Goal: Transaction & Acquisition: Purchase product/service

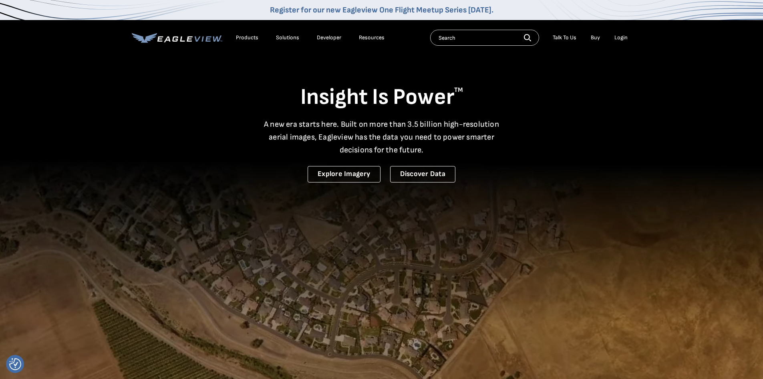
click at [625, 37] on div "Login" at bounding box center [621, 37] width 13 height 7
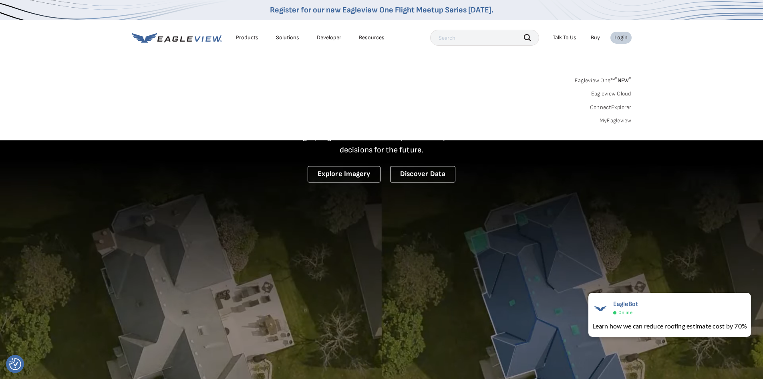
click at [605, 81] on link "Eagleview One™ * NEW *" at bounding box center [603, 79] width 57 height 9
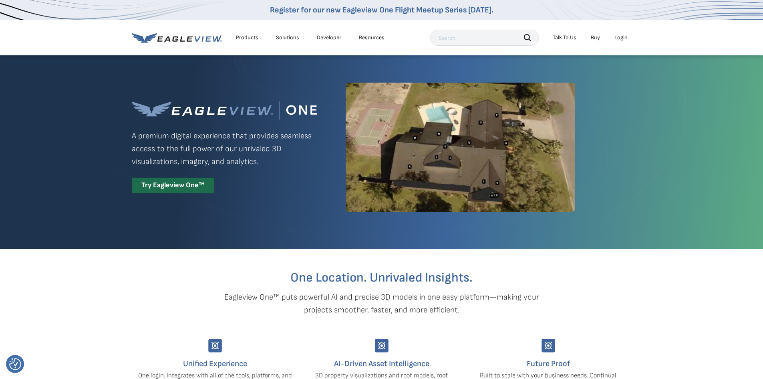
click at [620, 38] on div "Login" at bounding box center [621, 37] width 13 height 7
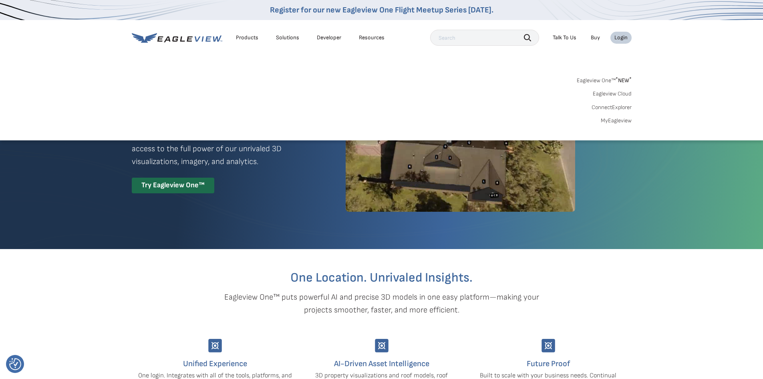
click at [620, 122] on link "MyEagleview" at bounding box center [616, 120] width 31 height 7
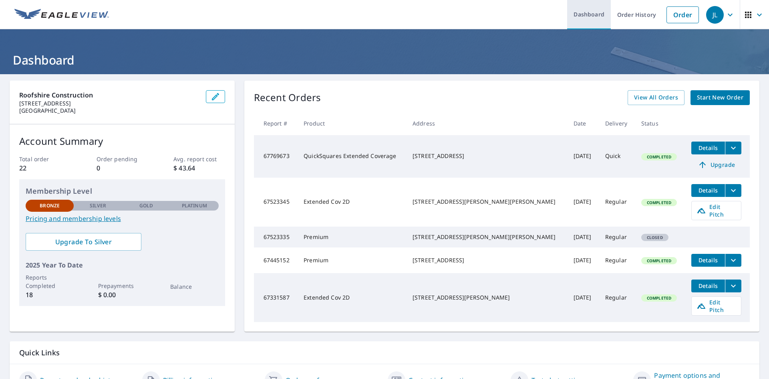
click at [597, 16] on link "Dashboard" at bounding box center [589, 14] width 44 height 29
click at [755, 17] on icon "button" at bounding box center [760, 15] width 10 height 10
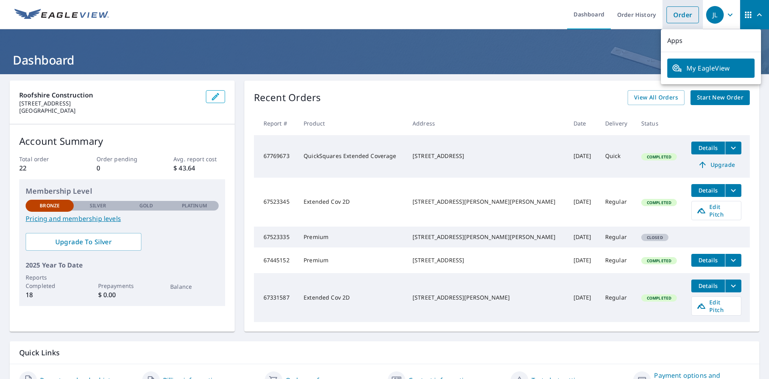
click at [670, 16] on link "Order" at bounding box center [683, 14] width 32 height 17
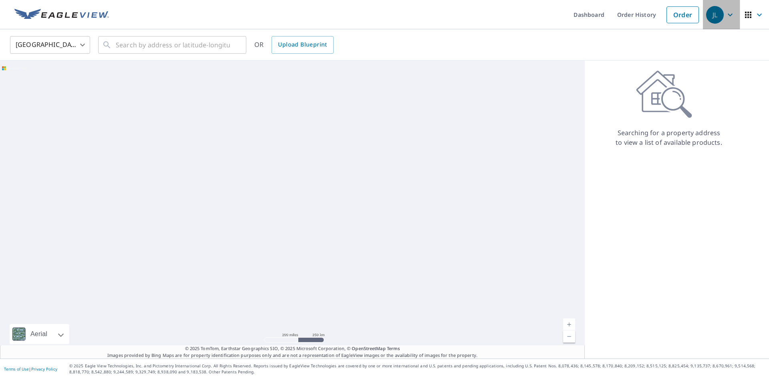
click at [711, 11] on div "JL" at bounding box center [715, 15] width 18 height 18
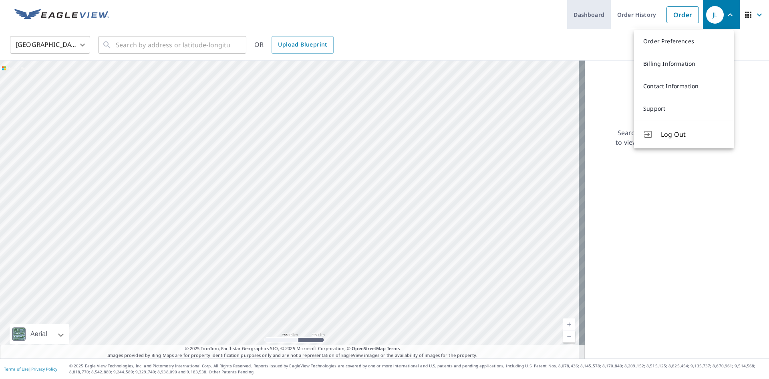
click at [605, 21] on ul "Dashboard Order History Order" at bounding box center [408, 14] width 589 height 29
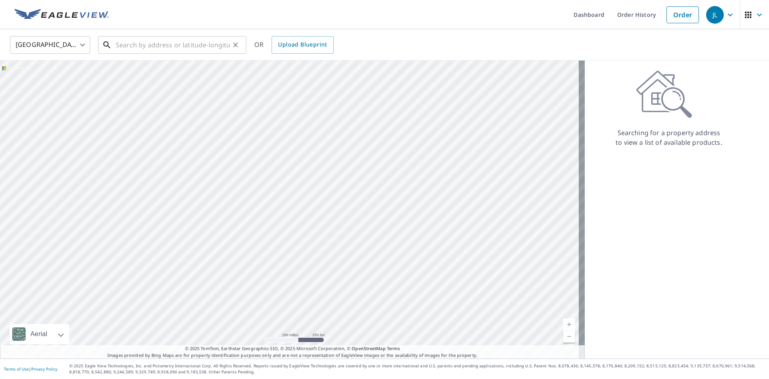
click at [172, 46] on input "text" at bounding box center [173, 45] width 114 height 22
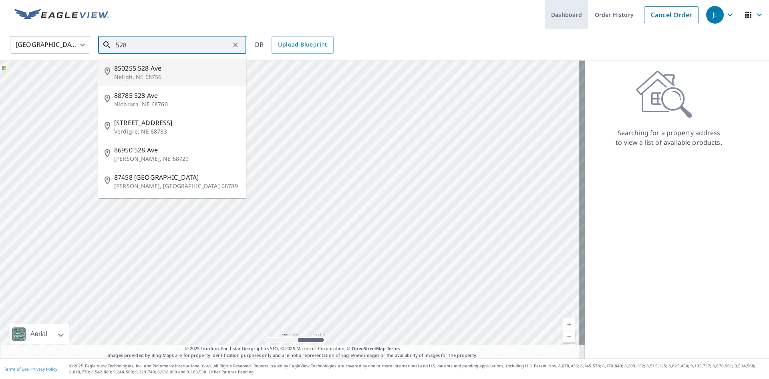
type input "528"
drag, startPoint x: 564, startPoint y: 11, endPoint x: 530, endPoint y: 24, distance: 36.4
click at [564, 11] on link "Dashboard" at bounding box center [567, 14] width 44 height 29
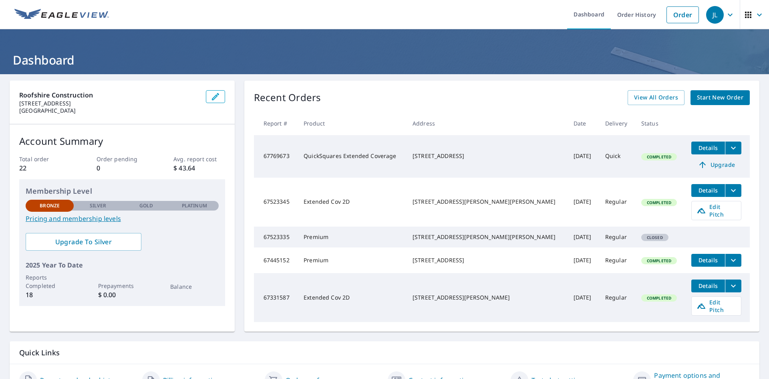
click at [435, 226] on td "[STREET_ADDRESS][PERSON_NAME][PERSON_NAME]" at bounding box center [486, 236] width 161 height 21
click at [270, 230] on td "67523335" at bounding box center [276, 236] width 44 height 21
click at [642, 235] on span "Closed" at bounding box center [655, 237] width 26 height 6
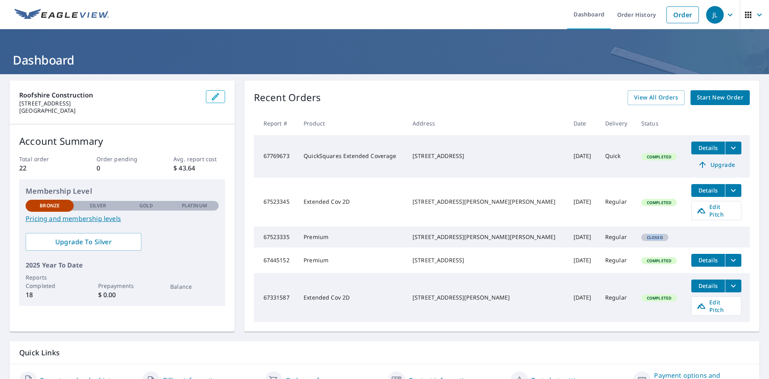
click at [642, 235] on span "Closed" at bounding box center [655, 237] width 26 height 6
click at [691, 226] on td at bounding box center [717, 232] width 65 height 13
click at [642, 238] on div "Closed" at bounding box center [655, 237] width 27 height 7
click at [454, 233] on div "[STREET_ADDRESS][PERSON_NAME][PERSON_NAME]" at bounding box center [487, 237] width 148 height 8
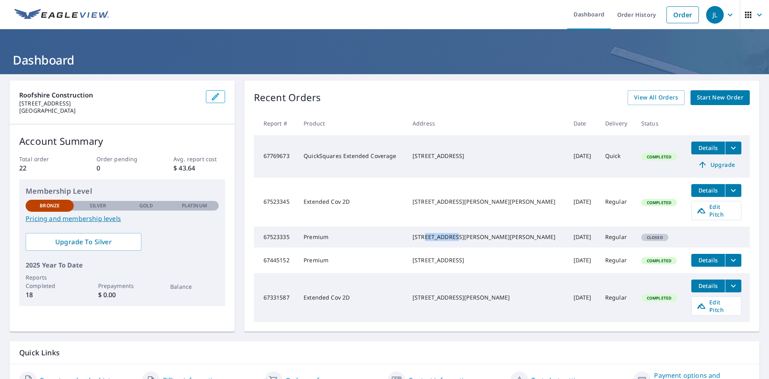
click at [454, 233] on div "[STREET_ADDRESS][PERSON_NAME][PERSON_NAME]" at bounding box center [487, 237] width 148 height 8
click at [667, 96] on span "View All Orders" at bounding box center [656, 98] width 44 height 10
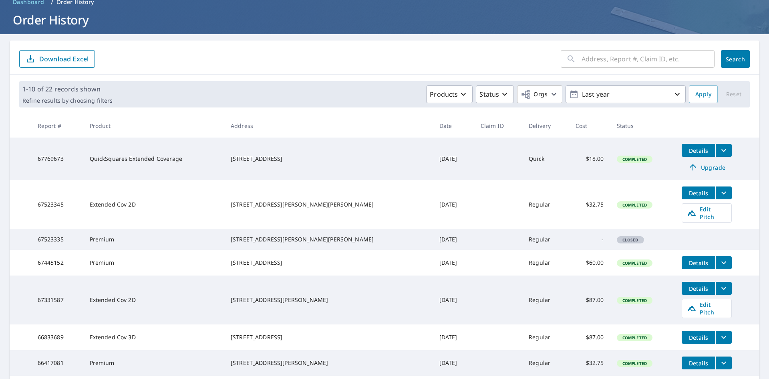
scroll to position [80, 0]
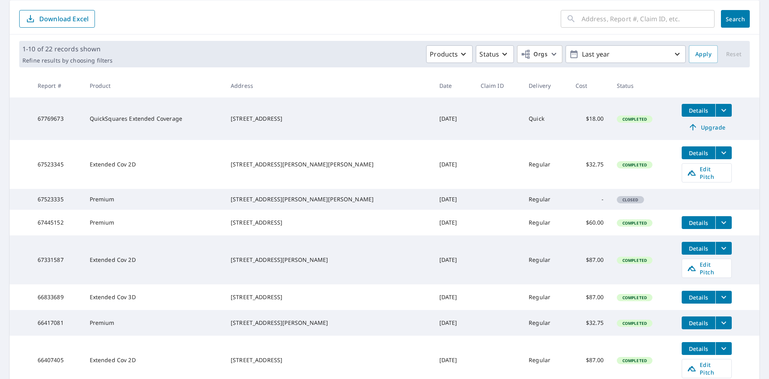
drag, startPoint x: 654, startPoint y: 206, endPoint x: 406, endPoint y: 186, distance: 248.8
click at [433, 189] on td "[DATE]" at bounding box center [453, 199] width 41 height 21
drag, startPoint x: 256, startPoint y: 194, endPoint x: 317, endPoint y: 202, distance: 61.4
click at [321, 202] on td "[STREET_ADDRESS][PERSON_NAME][PERSON_NAME]" at bounding box center [328, 199] width 209 height 21
copy div "[STREET_ADDRESS][PERSON_NAME][PERSON_NAME]"
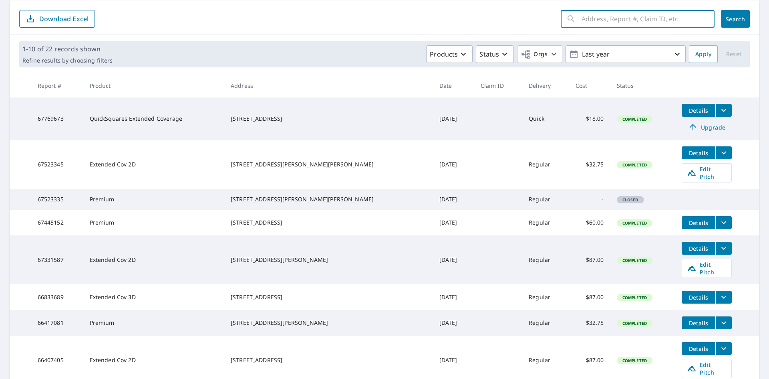
click at [630, 25] on input "text" at bounding box center [648, 19] width 133 height 22
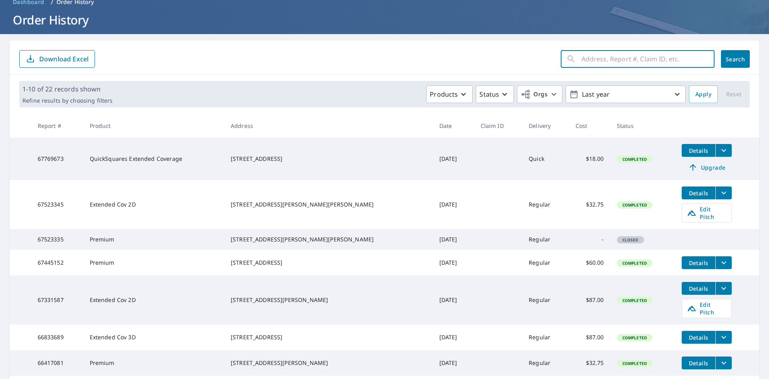
scroll to position [0, 0]
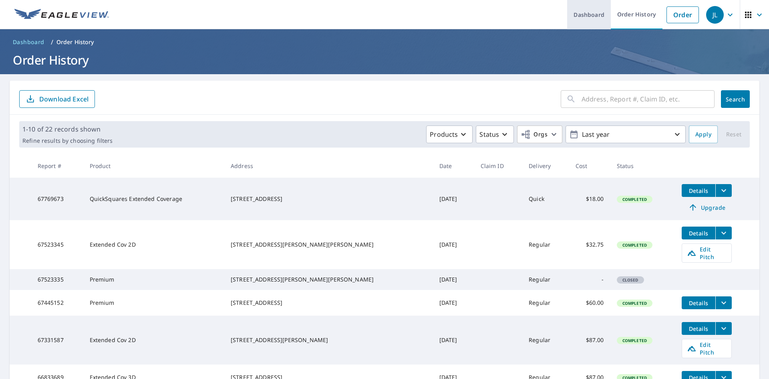
click at [596, 12] on link "Dashboard" at bounding box center [589, 14] width 44 height 29
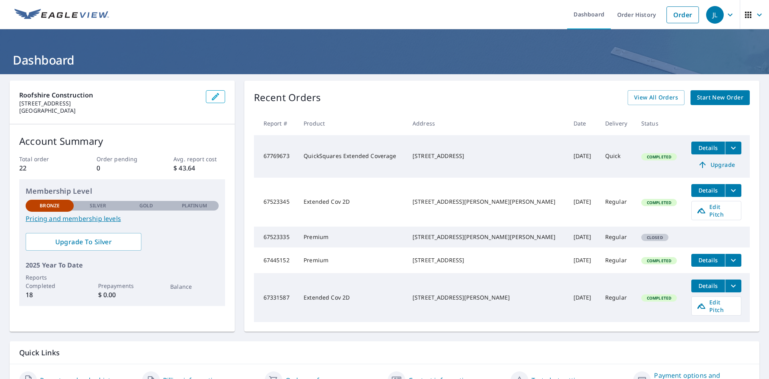
click at [737, 99] on link "Start New Order" at bounding box center [720, 97] width 59 height 15
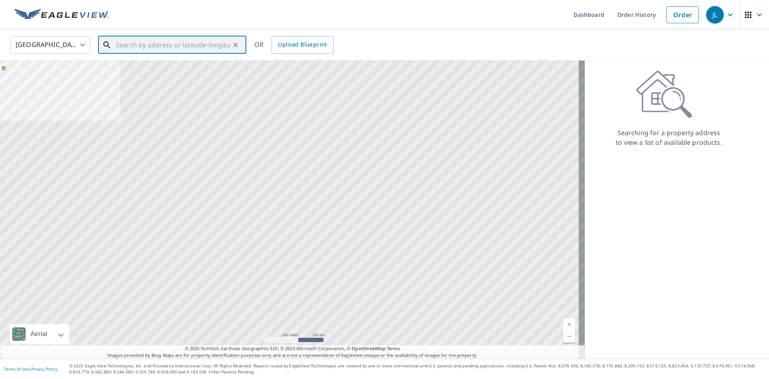
paste input "[STREET_ADDRESS][PERSON_NAME][PERSON_NAME]"
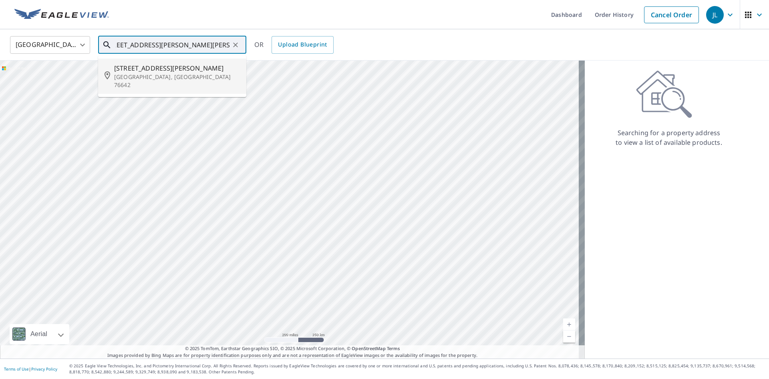
click at [180, 71] on span "[STREET_ADDRESS][PERSON_NAME]" at bounding box center [177, 68] width 126 height 10
type input "[STREET_ADDRESS][PERSON_NAME][PERSON_NAME]"
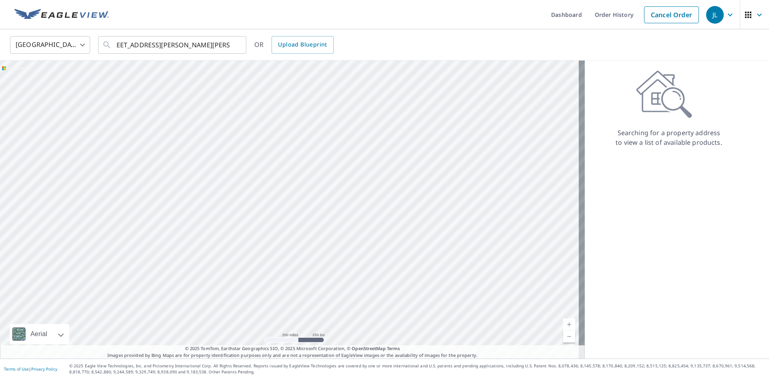
scroll to position [0, 0]
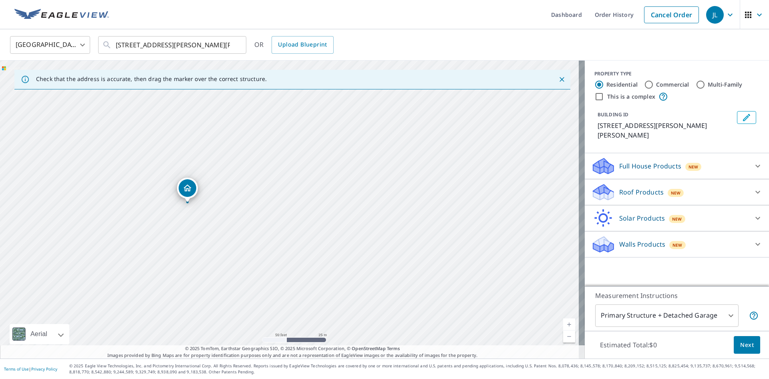
drag, startPoint x: 199, startPoint y: 162, endPoint x: 235, endPoint y: 193, distance: 47.5
click at [235, 192] on div "[STREET_ADDRESS][PERSON_NAME][PERSON_NAME]" at bounding box center [292, 210] width 585 height 298
drag, startPoint x: 210, startPoint y: 193, endPoint x: 218, endPoint y: 212, distance: 20.6
click at [218, 212] on div "[STREET_ADDRESS][PERSON_NAME][PERSON_NAME]" at bounding box center [292, 210] width 585 height 298
drag, startPoint x: 205, startPoint y: 202, endPoint x: 244, endPoint y: 204, distance: 39.7
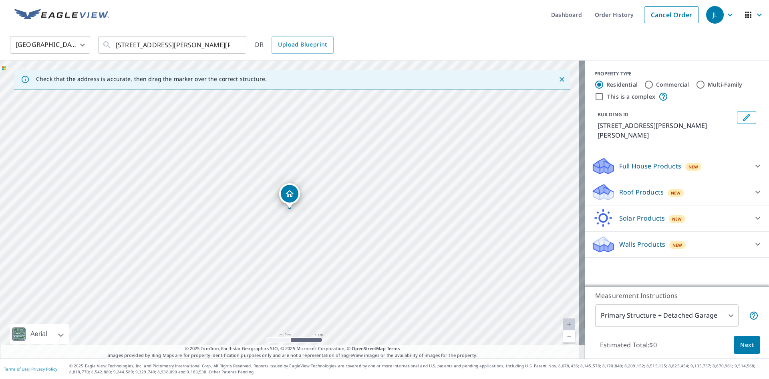
click at [708, 183] on div "Roof Products New" at bounding box center [669, 192] width 157 height 19
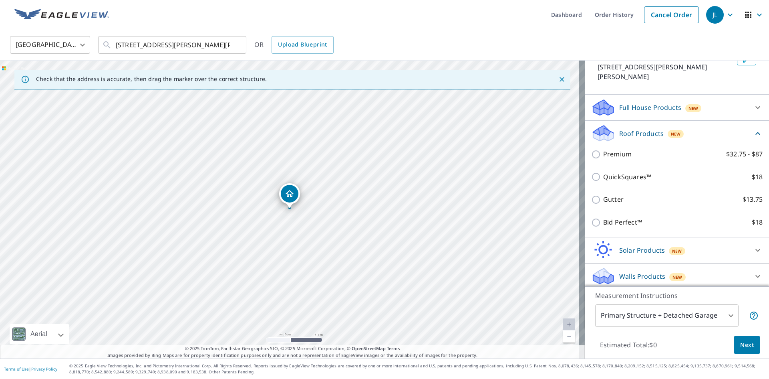
scroll to position [62, 0]
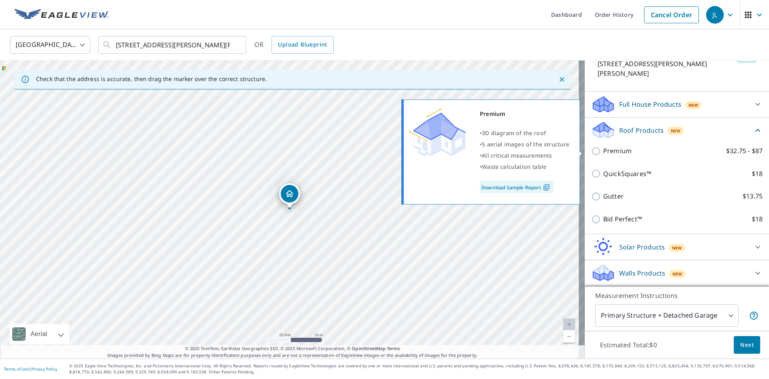
click at [666, 149] on label "Premium $32.75 - $87" at bounding box center [682, 151] width 159 height 10
click at [603, 149] on input "Premium $32.75 - $87" at bounding box center [597, 151] width 12 height 10
checkbox input "true"
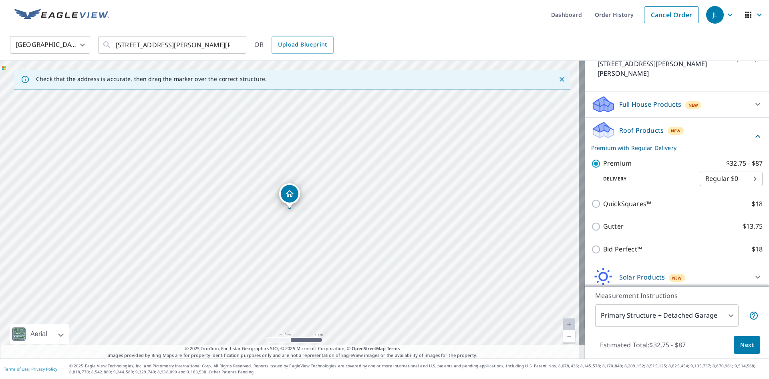
scroll to position [92, 0]
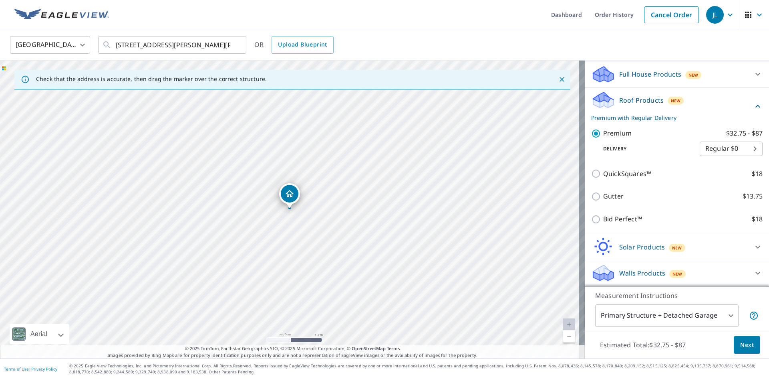
click at [748, 343] on span "Next" at bounding box center [747, 345] width 14 height 10
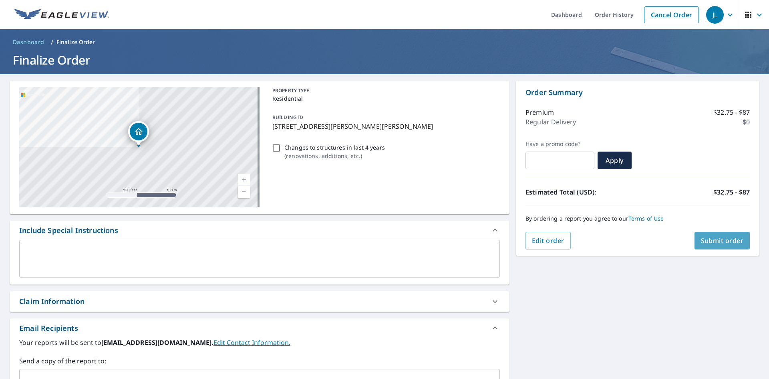
click at [730, 240] on span "Submit order" at bounding box center [722, 240] width 43 height 9
checkbox input "true"
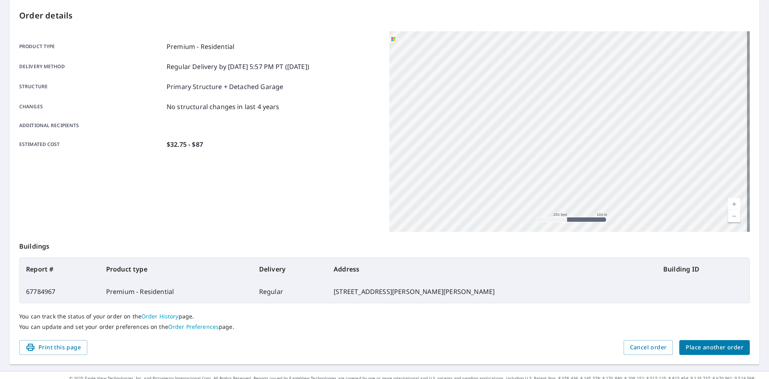
scroll to position [93, 0]
